Goal: Go to known website: Go to known website

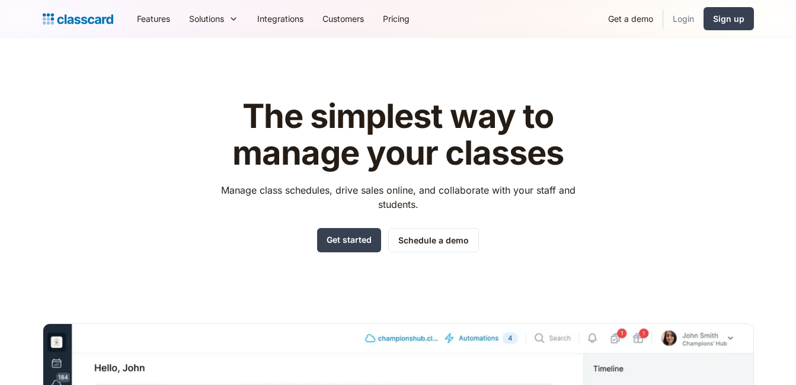
drag, startPoint x: 0, startPoint y: 0, endPoint x: 683, endPoint y: 23, distance: 682.9
click at [683, 23] on link "Login" at bounding box center [683, 18] width 40 height 27
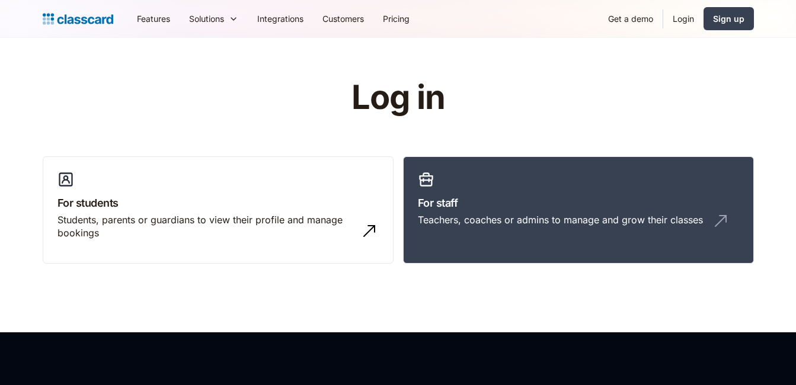
click at [520, 207] on h3 "For staff" at bounding box center [578, 203] width 321 height 16
